Goal: Check status

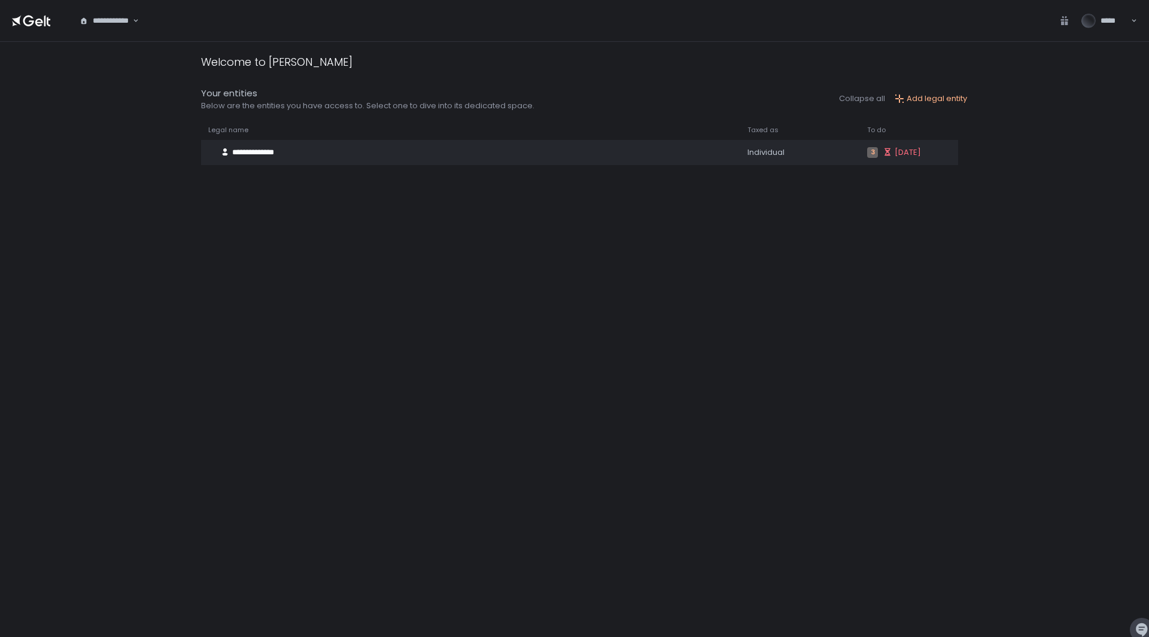
click at [114, 21] on div "**********" at bounding box center [105, 21] width 54 height 12
click at [121, 80] on li "**********" at bounding box center [132, 93] width 115 height 35
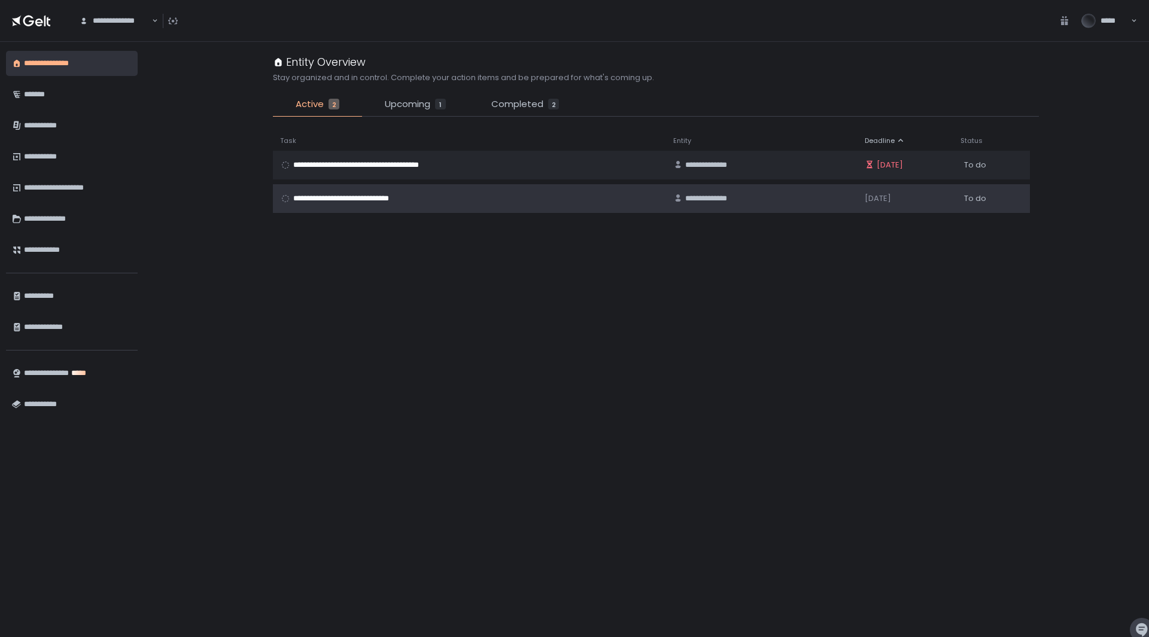
click at [482, 197] on div "**********" at bounding box center [469, 198] width 379 height 11
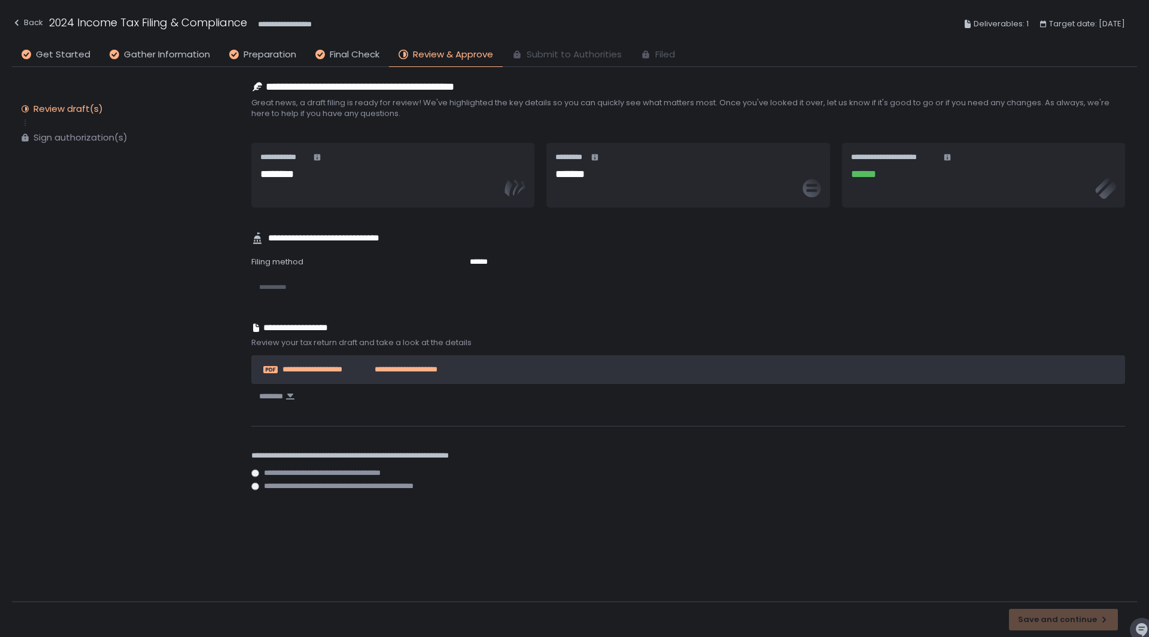
click at [424, 373] on span "**********" at bounding box center [398, 369] width 77 height 11
